Goal: Information Seeking & Learning: Learn about a topic

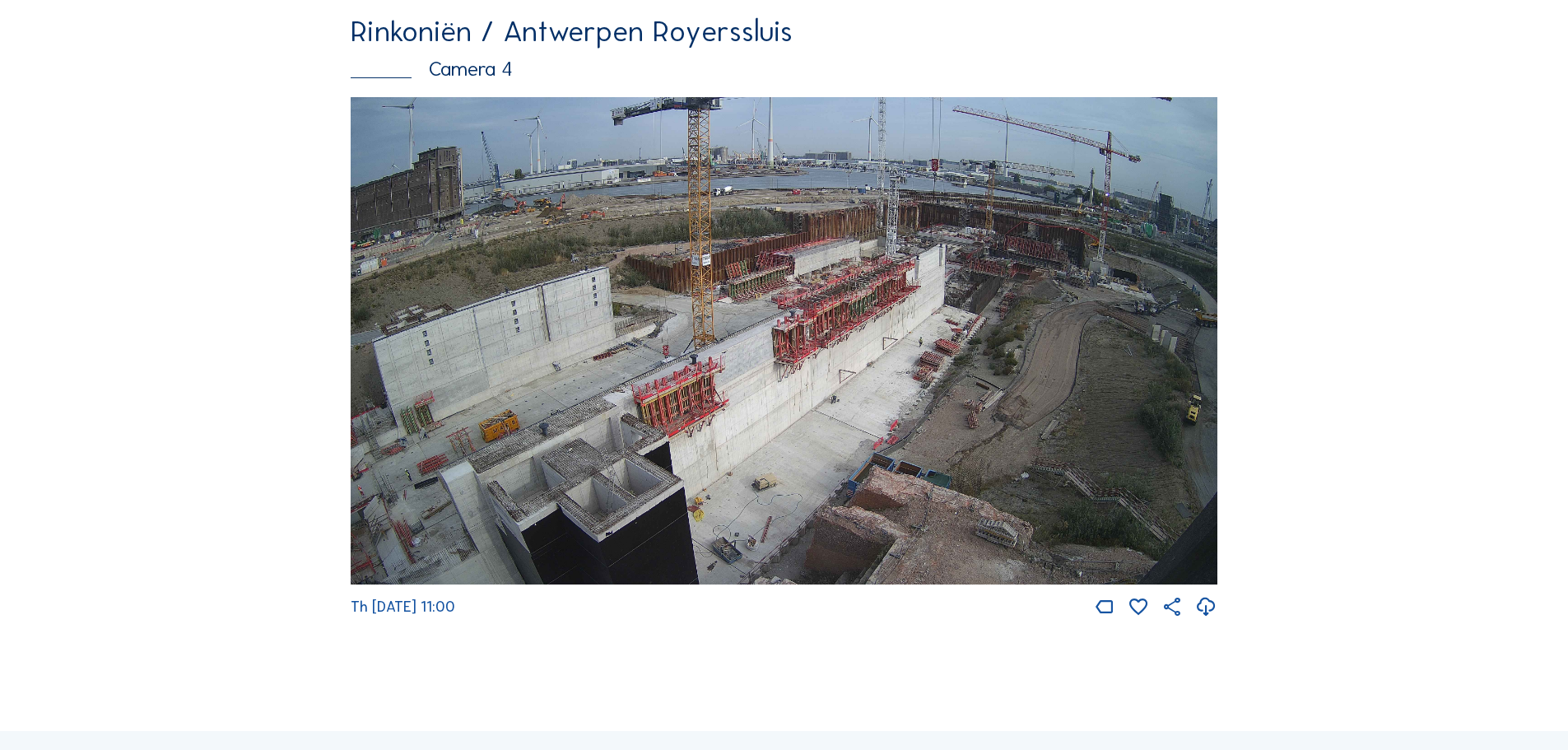
scroll to position [2800, 0]
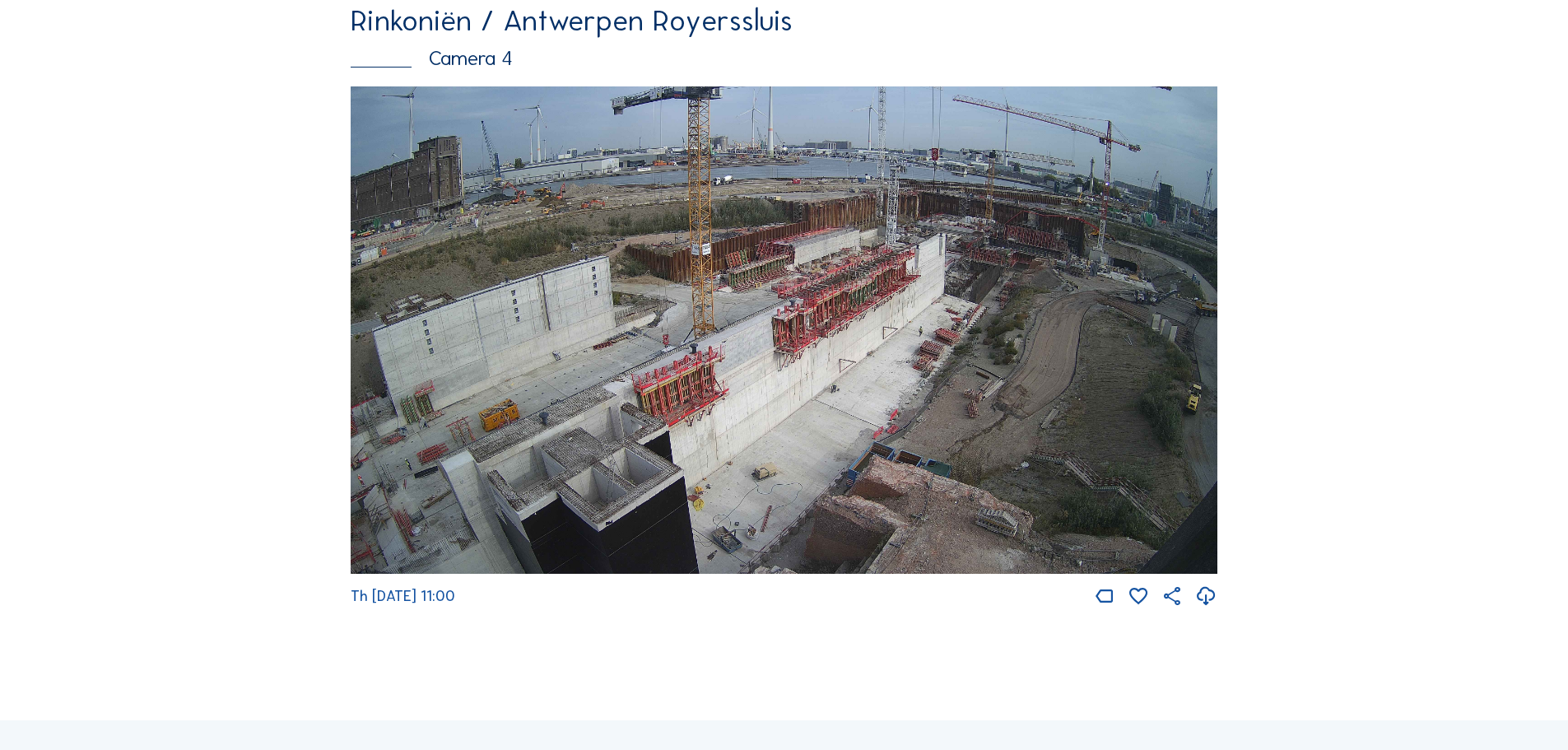
click at [1042, 236] on img at bounding box center [784, 330] width 867 height 488
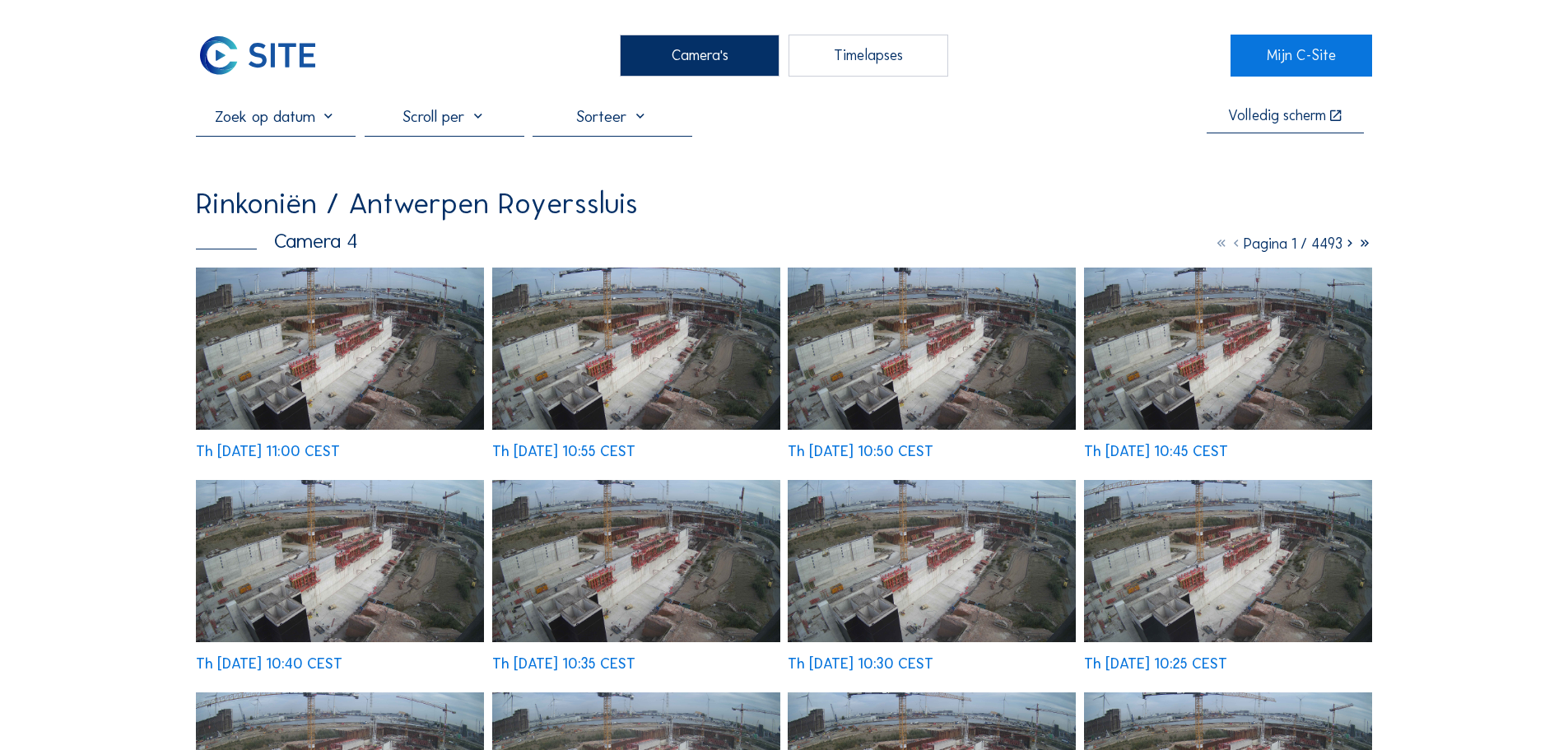
click at [314, 326] on img at bounding box center [339, 348] width 288 height 162
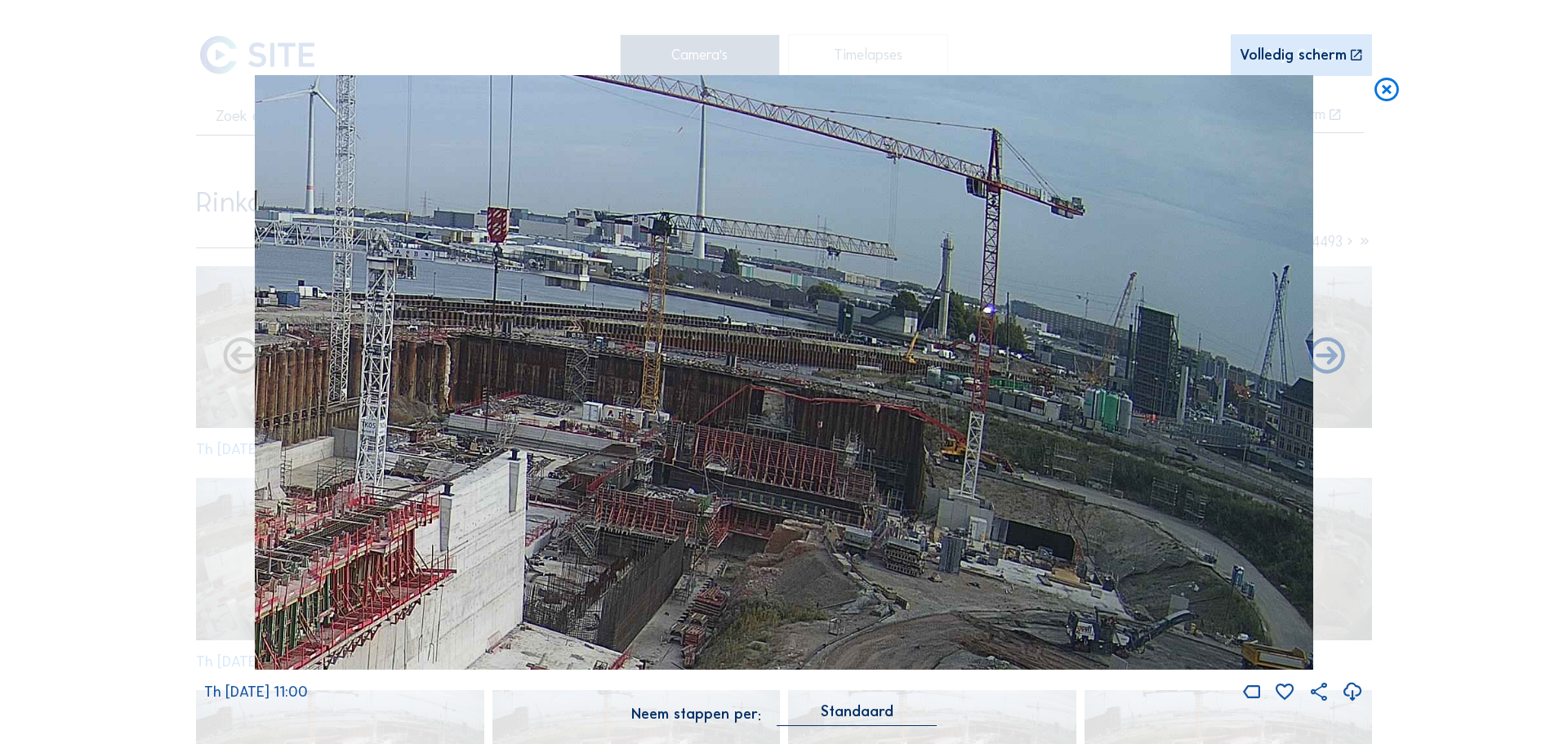
drag, startPoint x: 1162, startPoint y: 312, endPoint x: 939, endPoint y: 611, distance: 373.0
click at [950, 611] on img at bounding box center [784, 372] width 1058 height 595
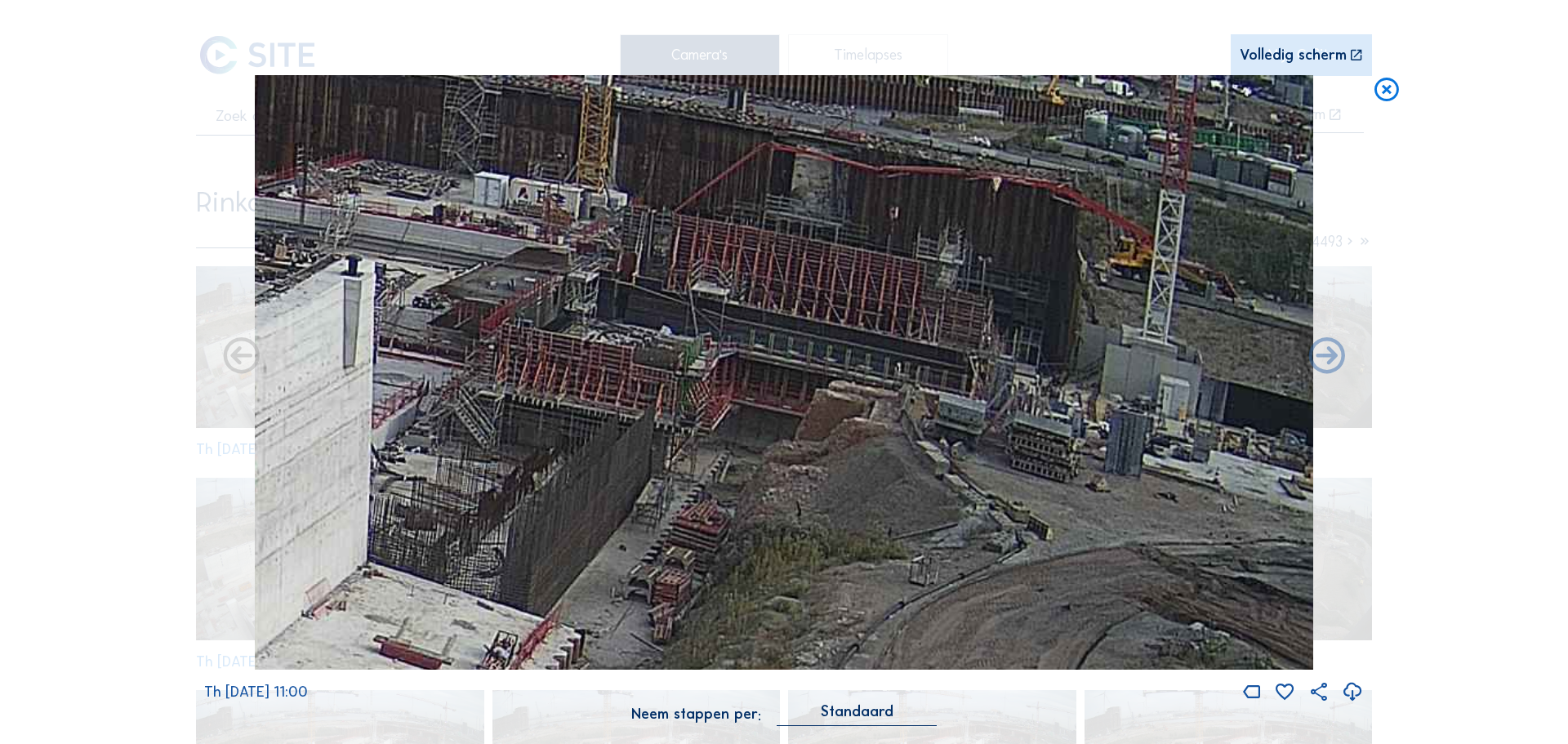
drag, startPoint x: 738, startPoint y: 536, endPoint x: 712, endPoint y: 428, distance: 111.1
click at [712, 428] on img at bounding box center [784, 372] width 1058 height 595
click at [1390, 92] on icon at bounding box center [1386, 90] width 29 height 30
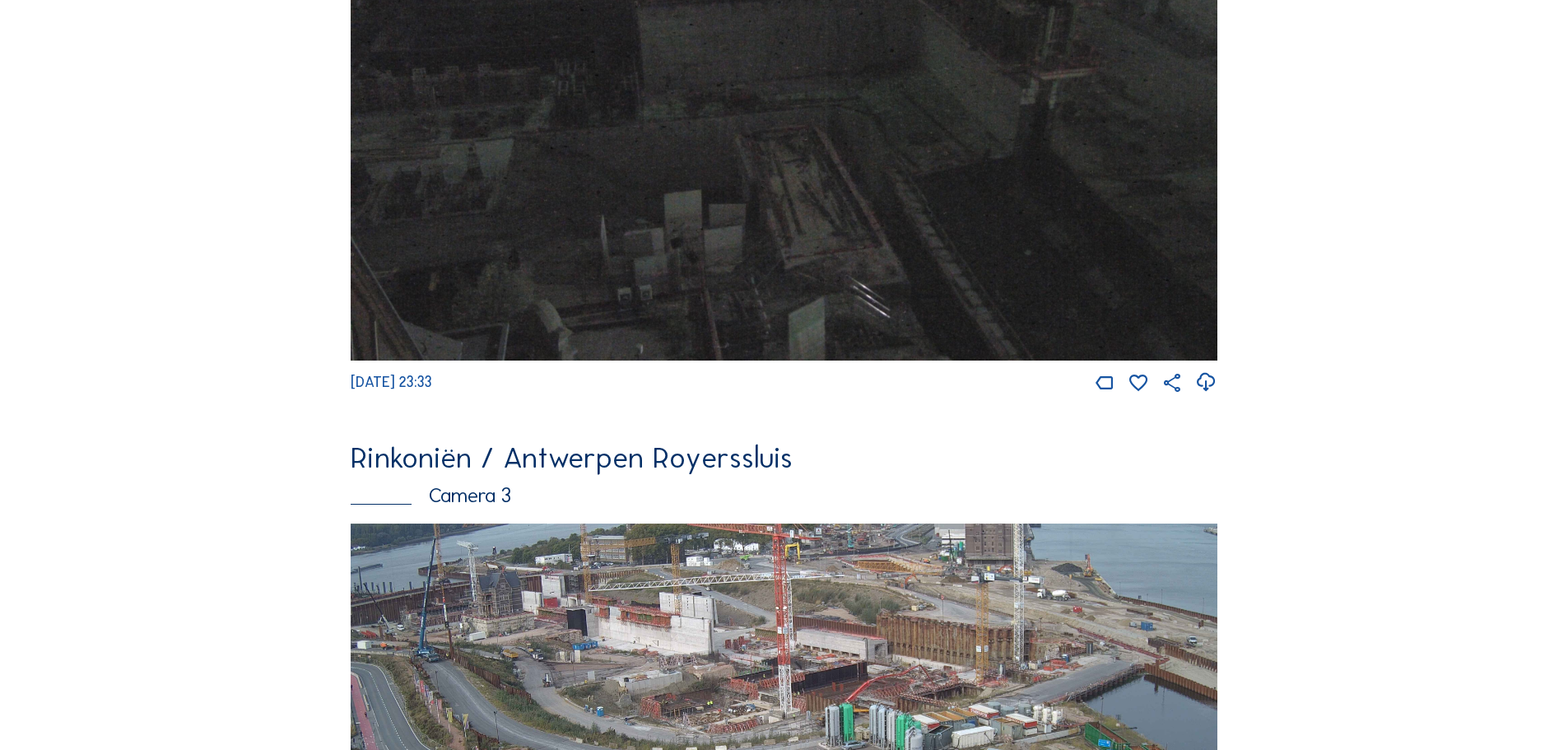
scroll to position [2205, 0]
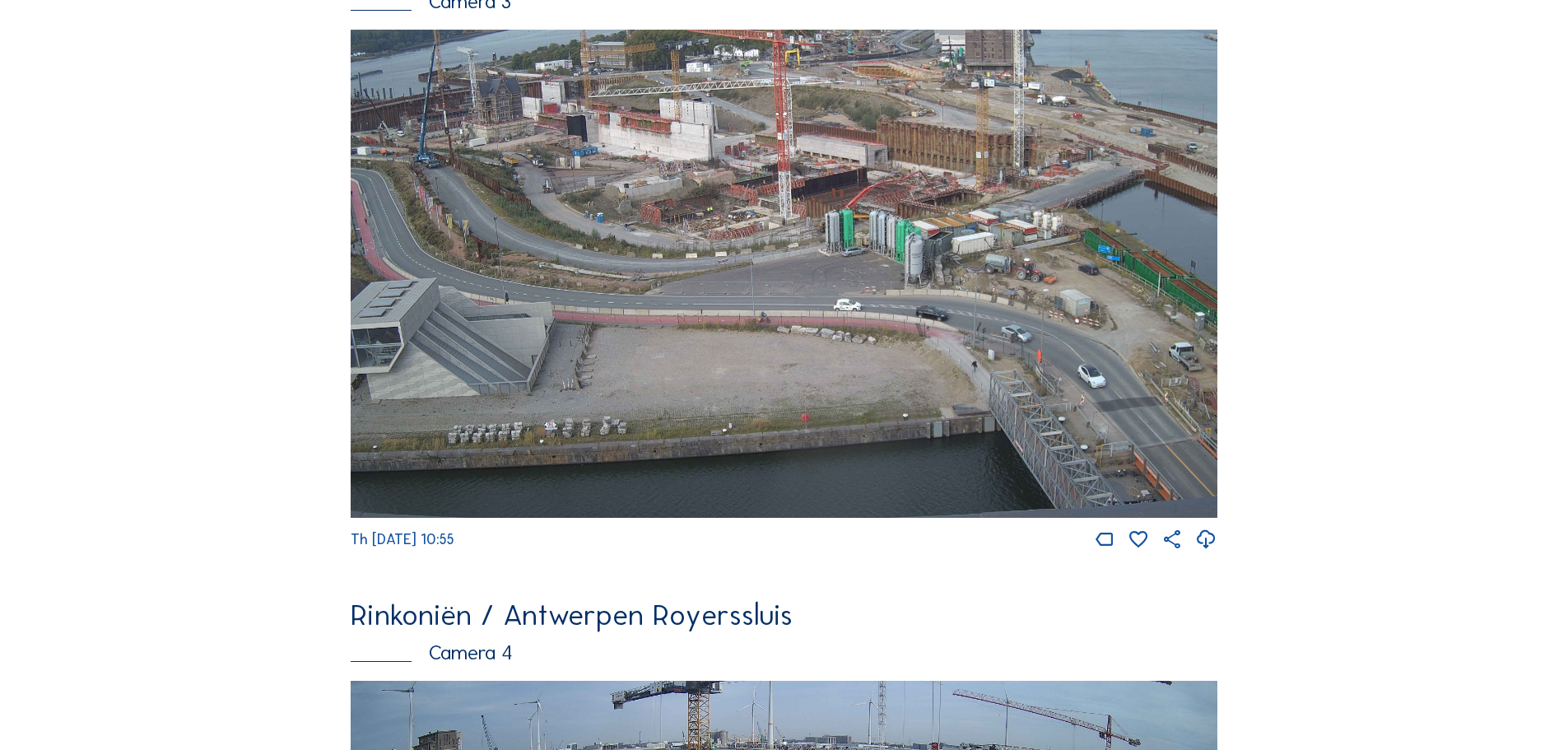
click at [843, 208] on img at bounding box center [784, 273] width 867 height 488
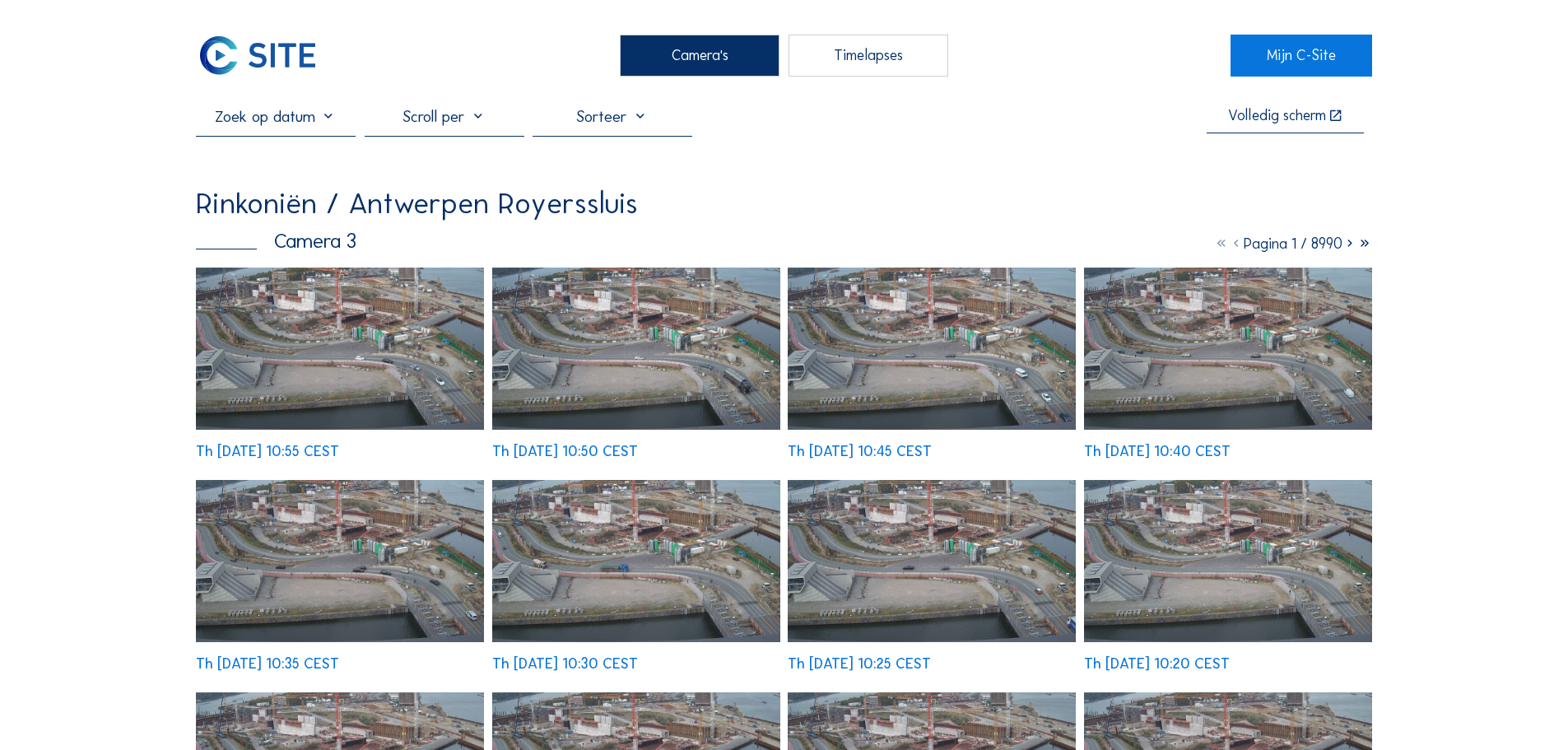
click at [431, 340] on img at bounding box center [339, 348] width 288 height 162
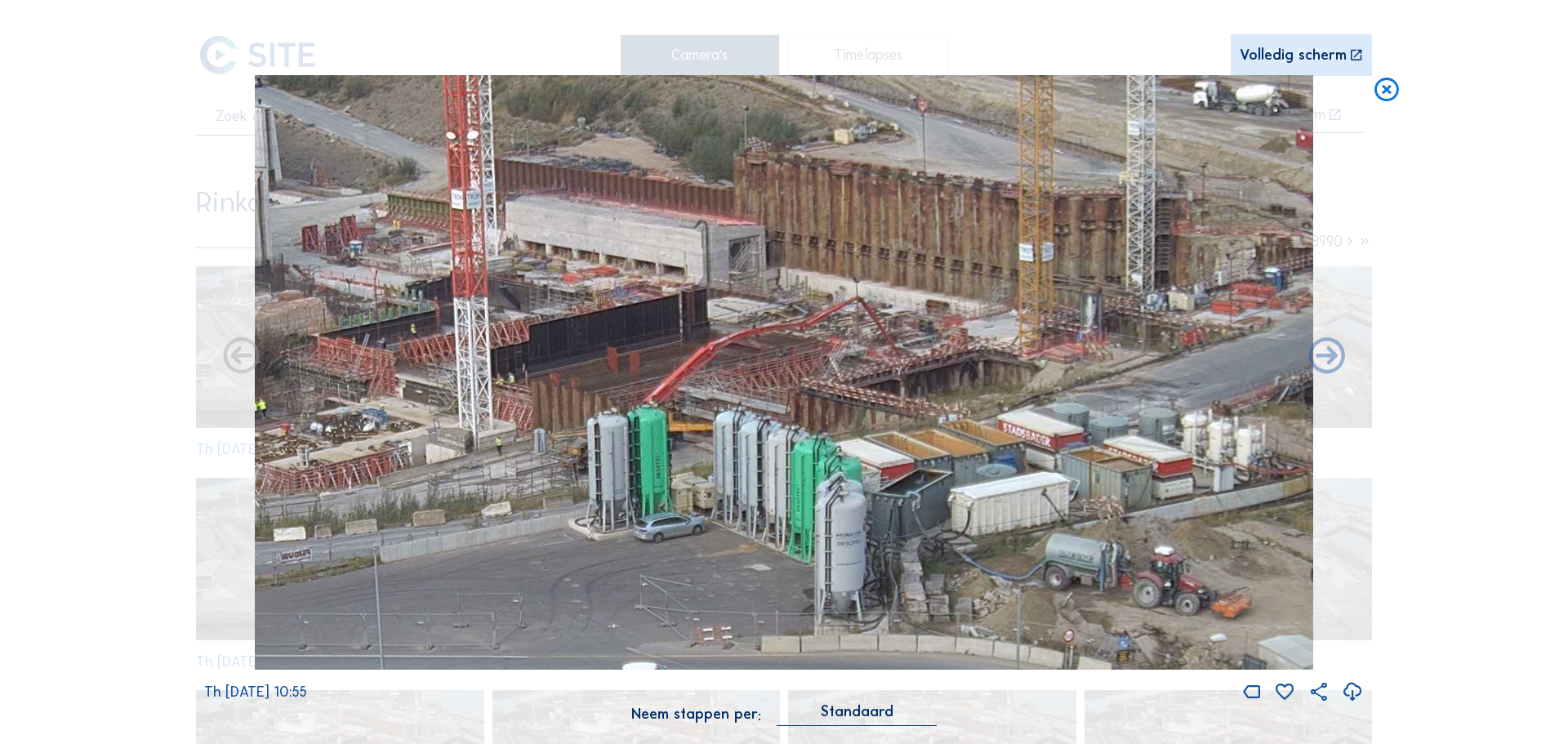
drag, startPoint x: 941, startPoint y: 301, endPoint x: 893, endPoint y: 376, distance: 89.0
click at [893, 376] on img at bounding box center [784, 372] width 1058 height 595
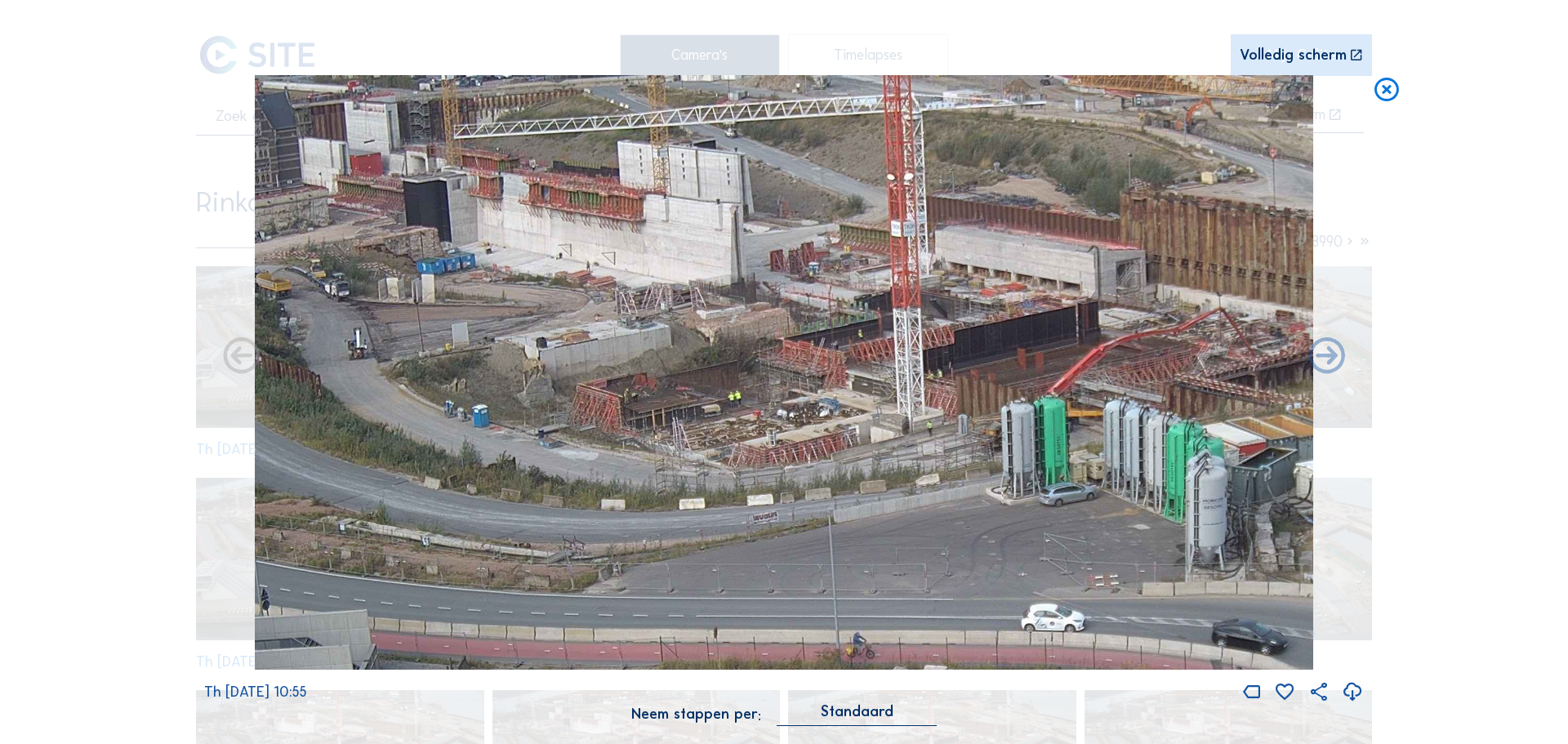
drag, startPoint x: 667, startPoint y: 336, endPoint x: 906, endPoint y: 337, distance: 239.0
click at [906, 337] on img at bounding box center [784, 372] width 1058 height 595
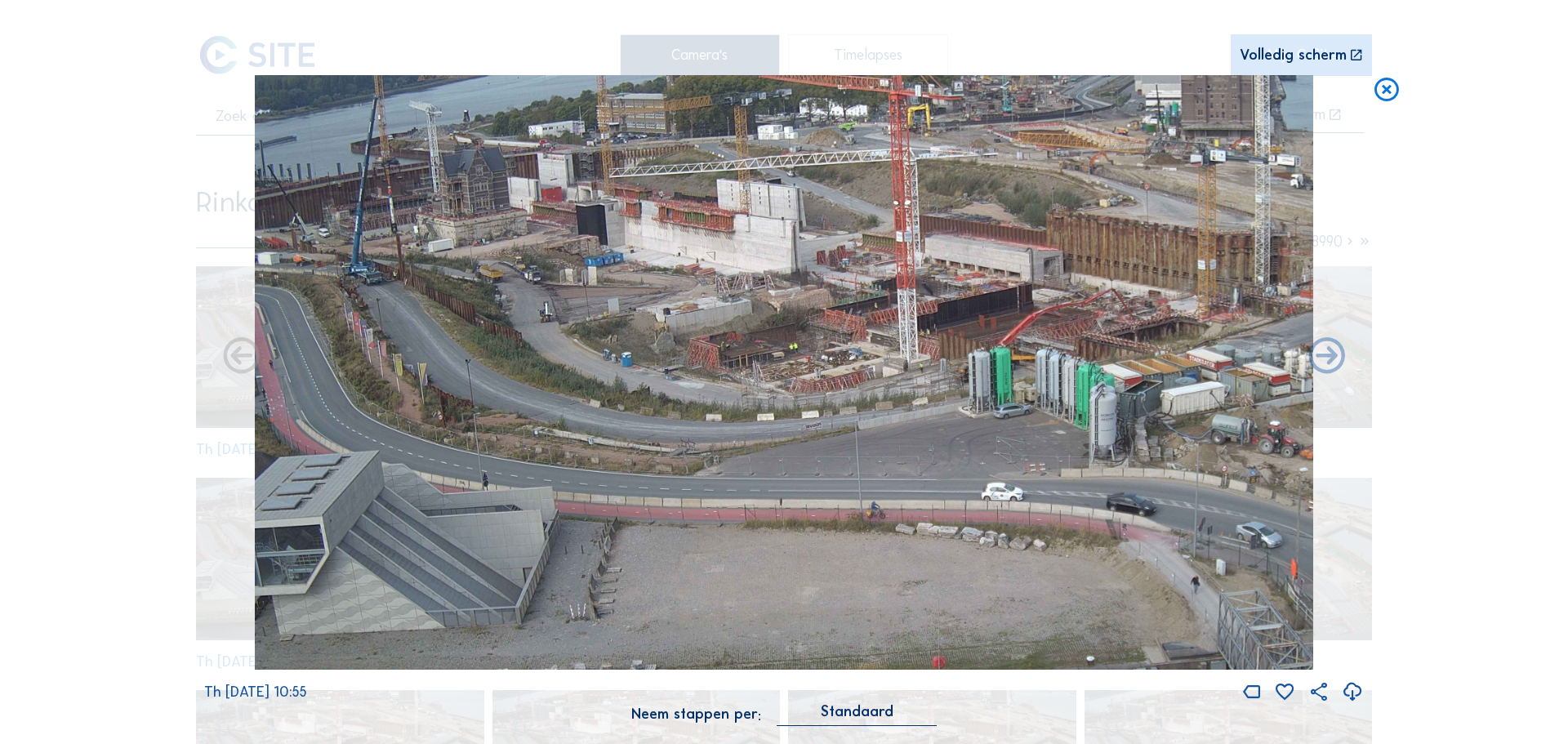
click at [1394, 95] on icon at bounding box center [1386, 90] width 29 height 30
